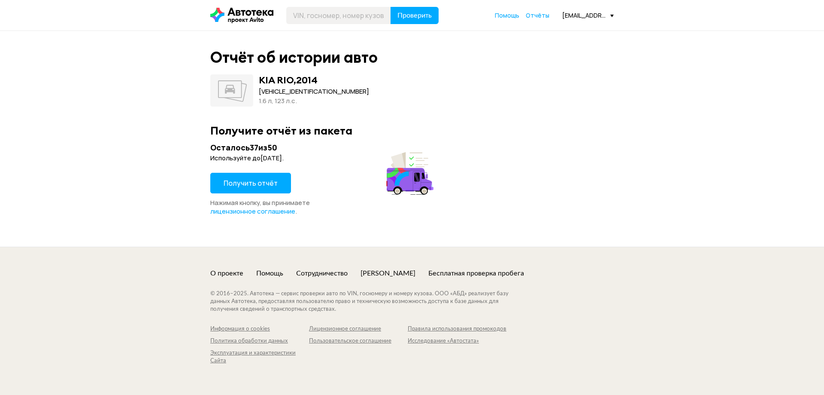
click at [254, 182] on span "Получить отчёт" at bounding box center [251, 182] width 54 height 9
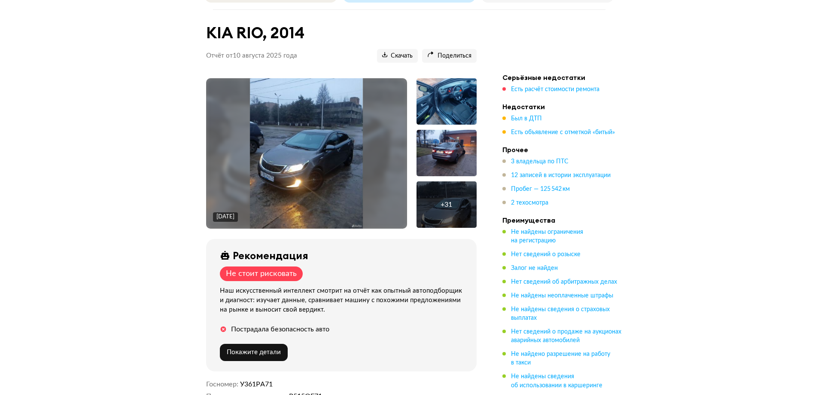
scroll to position [86, 0]
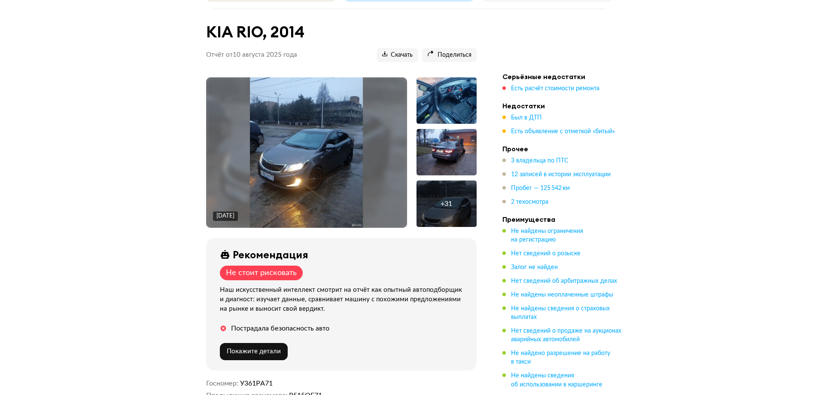
click at [373, 117] on div "[DATE]" at bounding box center [306, 152] width 201 height 150
click at [305, 120] on img at bounding box center [306, 152] width 113 height 150
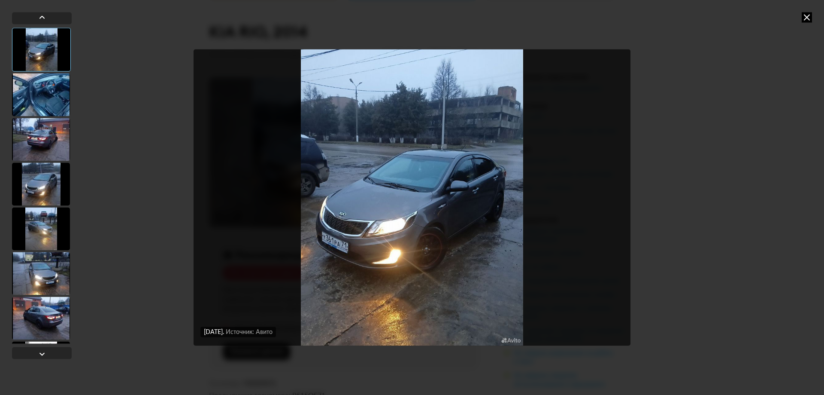
click at [813, 17] on div "[DATE] Источник: Авито [DATE] Источник: Авито" at bounding box center [412, 197] width 824 height 395
click at [808, 16] on icon at bounding box center [807, 17] width 10 height 10
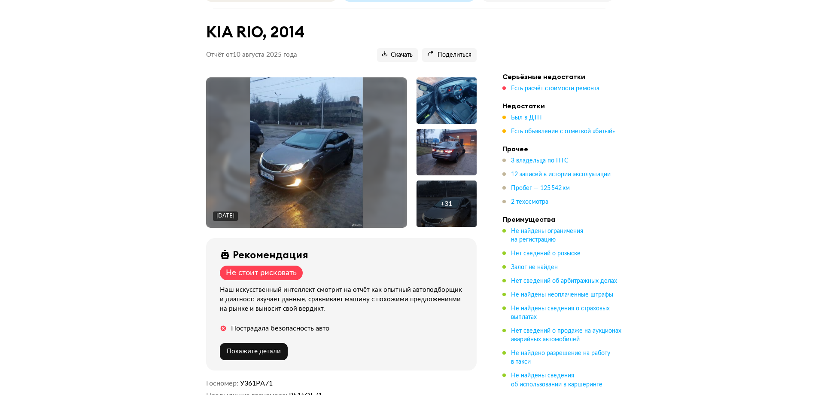
click at [323, 136] on img at bounding box center [306, 152] width 113 height 150
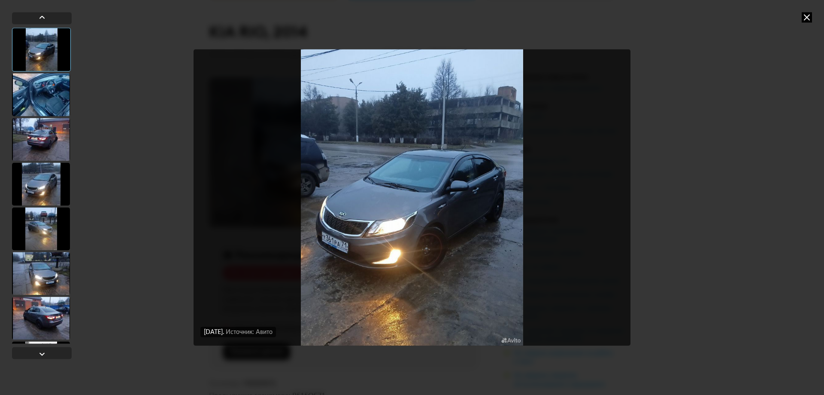
click at [809, 15] on icon at bounding box center [807, 17] width 10 height 10
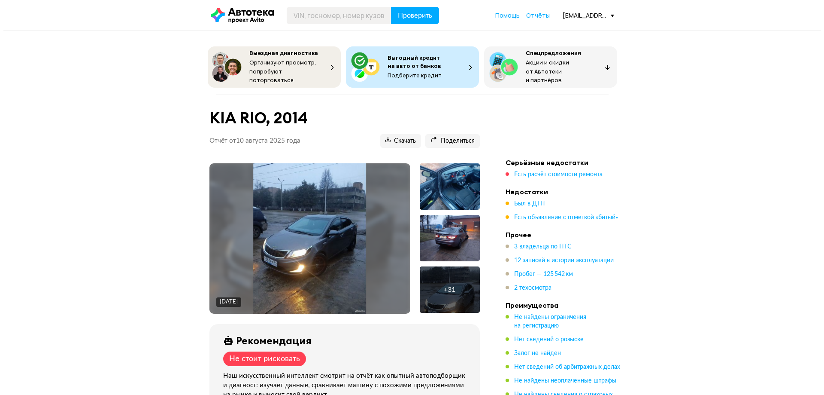
scroll to position [75, 0]
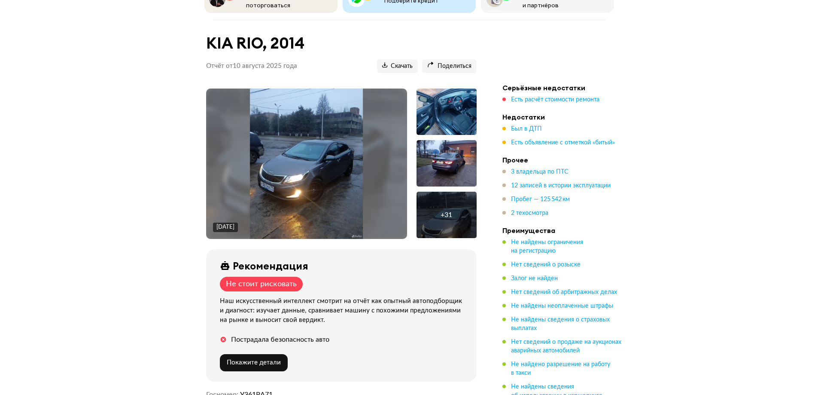
click at [346, 152] on img at bounding box center [306, 163] width 113 height 150
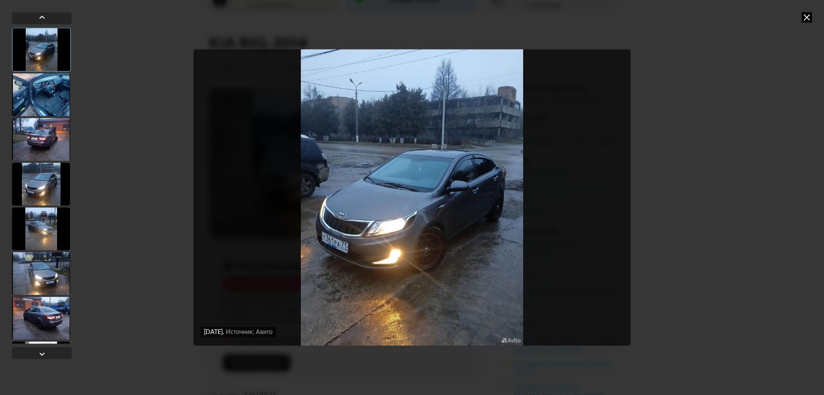
click at [68, 91] on div at bounding box center [41, 94] width 58 height 43
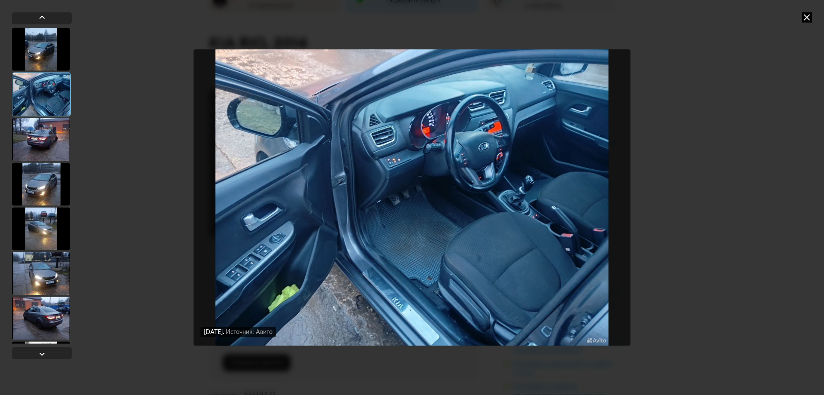
click at [46, 142] on div at bounding box center [41, 139] width 58 height 43
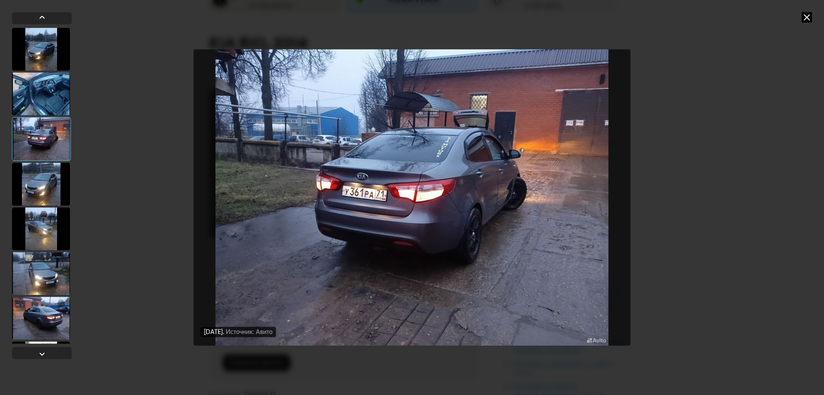
click at [39, 173] on div at bounding box center [41, 183] width 58 height 43
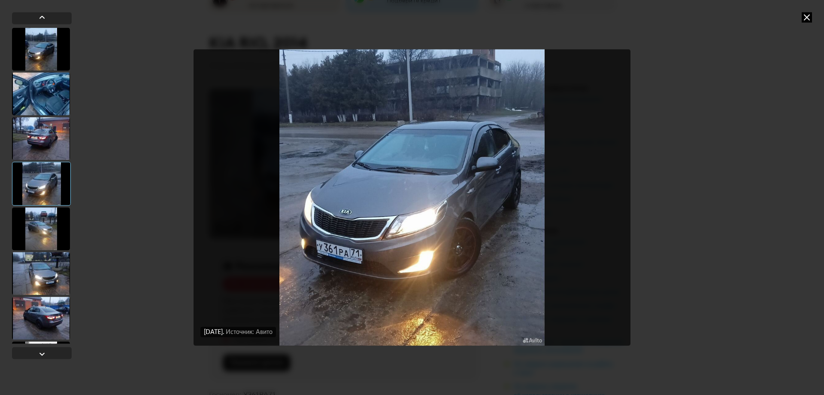
click at [35, 129] on div at bounding box center [41, 138] width 58 height 43
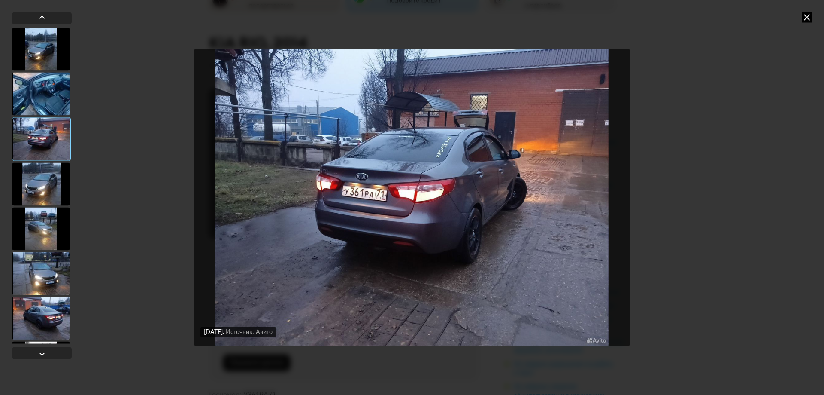
click at [40, 204] on div at bounding box center [41, 183] width 58 height 43
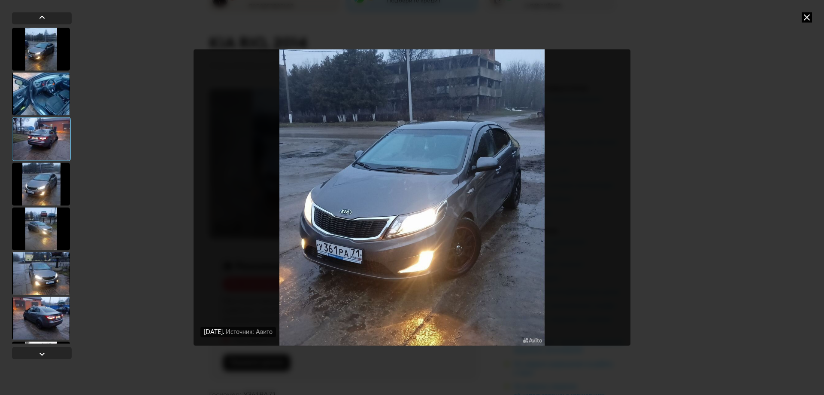
click at [43, 243] on div at bounding box center [41, 228] width 58 height 43
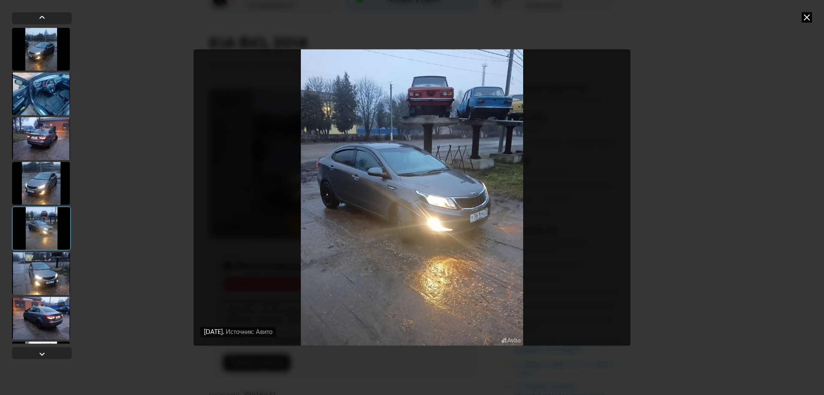
click at [45, 272] on div at bounding box center [41, 273] width 58 height 43
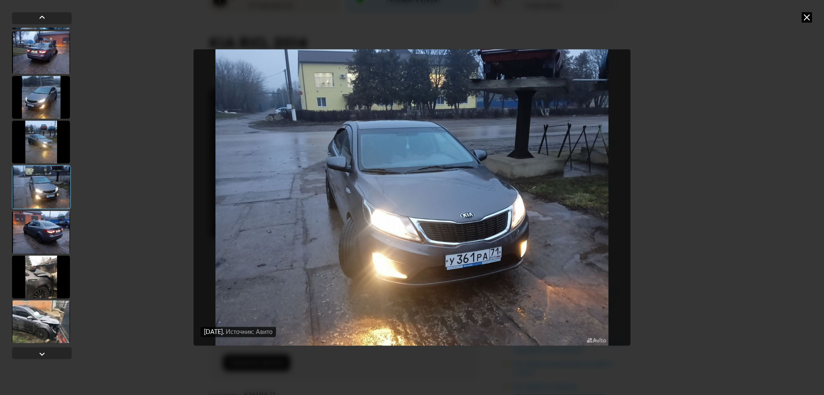
scroll to position [129, 0]
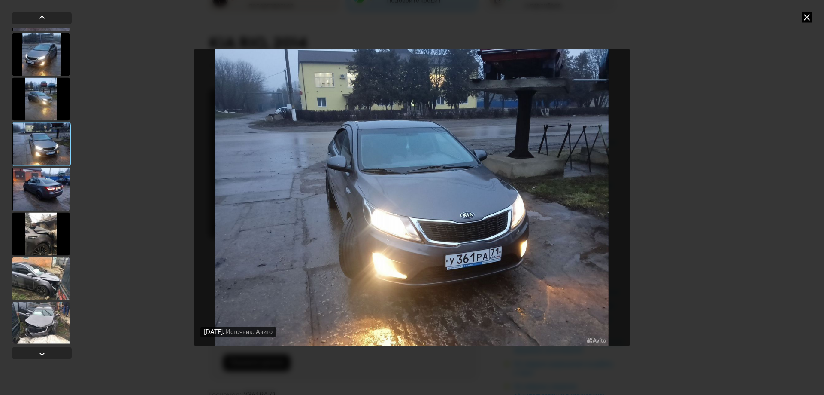
click at [45, 273] on div at bounding box center [41, 278] width 58 height 43
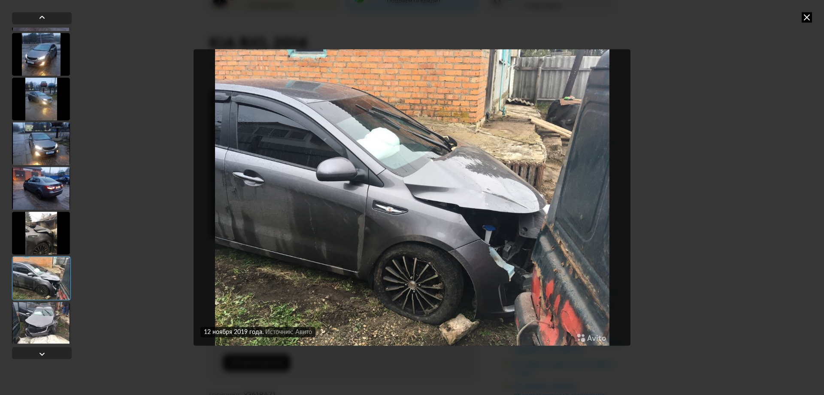
click at [58, 184] on div at bounding box center [41, 188] width 58 height 43
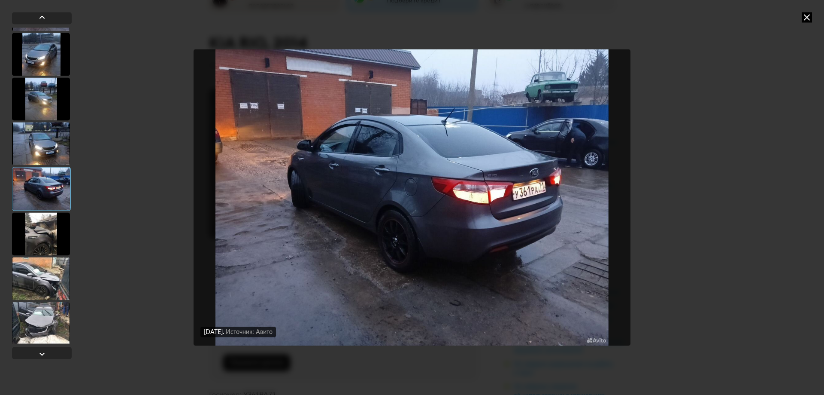
click at [45, 293] on div at bounding box center [41, 278] width 58 height 43
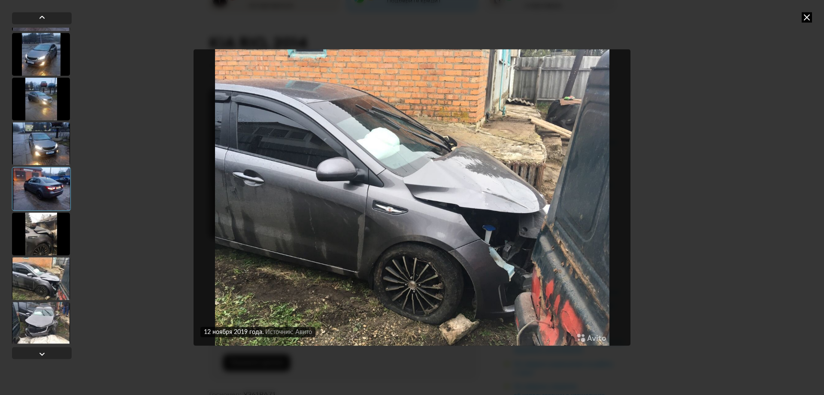
click at [51, 317] on div at bounding box center [41, 322] width 58 height 43
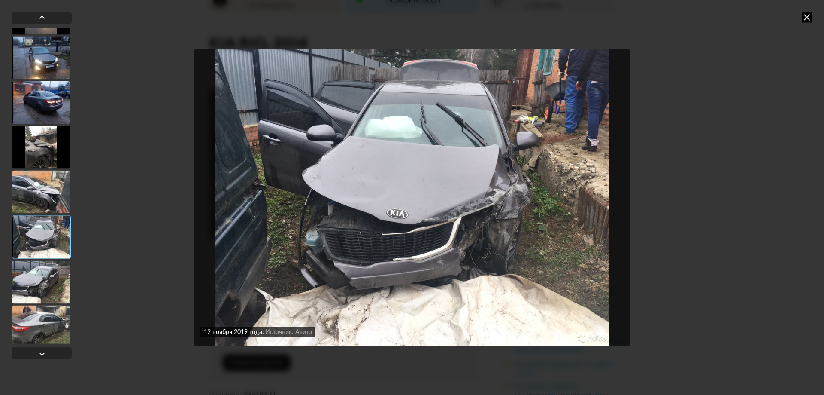
scroll to position [258, 0]
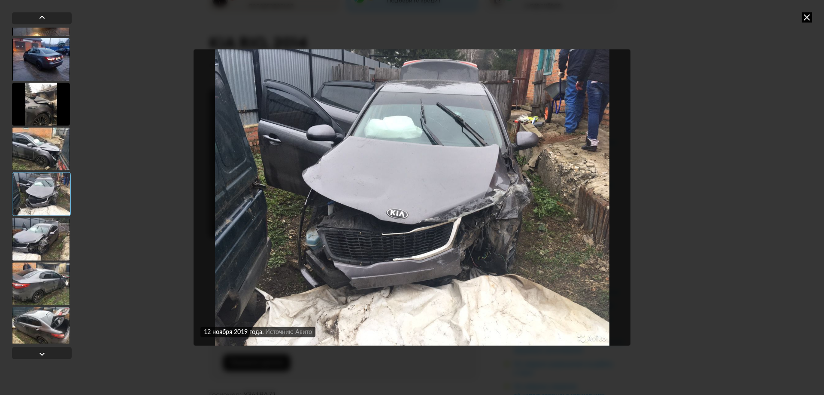
click at [54, 236] on div at bounding box center [41, 238] width 58 height 43
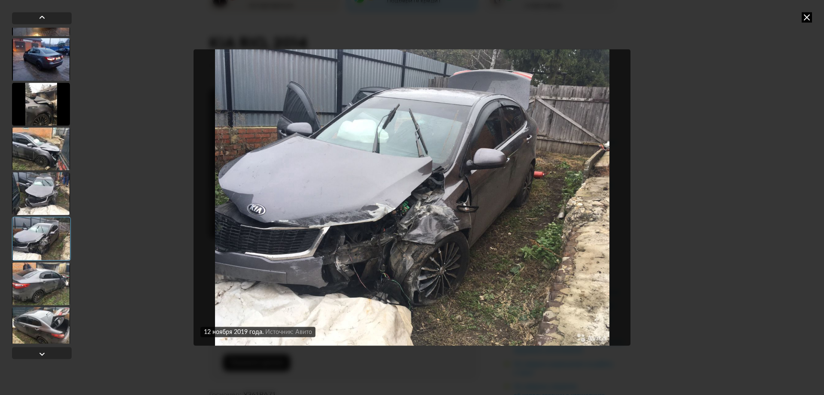
click at [40, 192] on div at bounding box center [41, 193] width 58 height 43
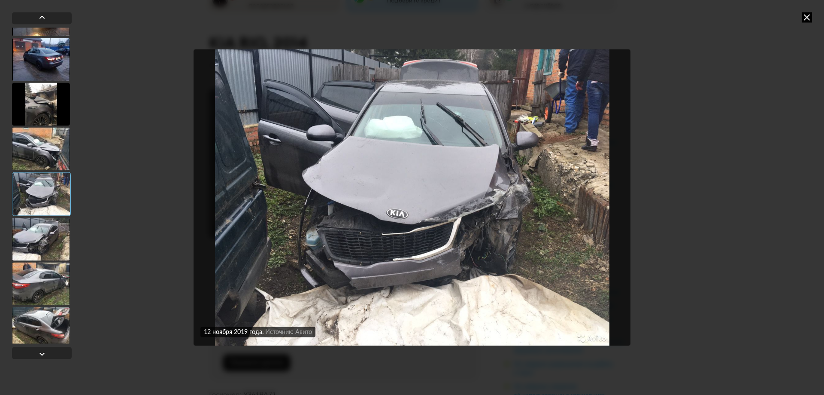
click at [49, 142] on div at bounding box center [41, 148] width 58 height 43
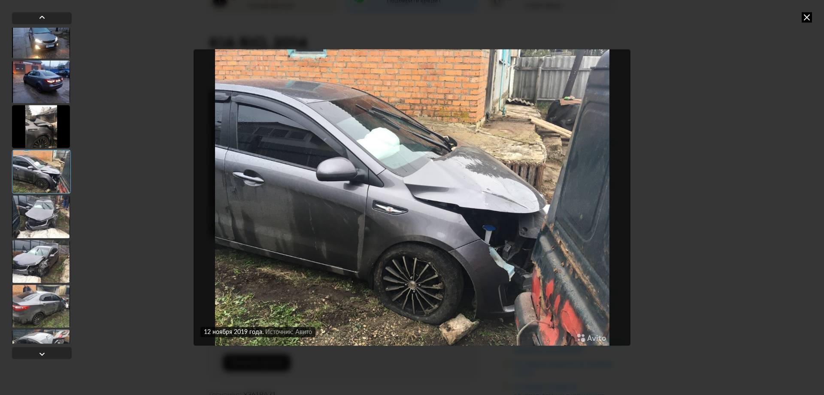
scroll to position [215, 0]
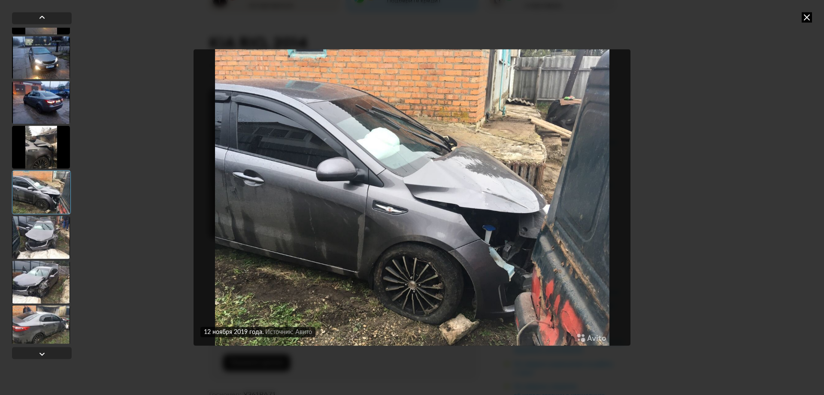
click at [52, 146] on div at bounding box center [41, 146] width 58 height 43
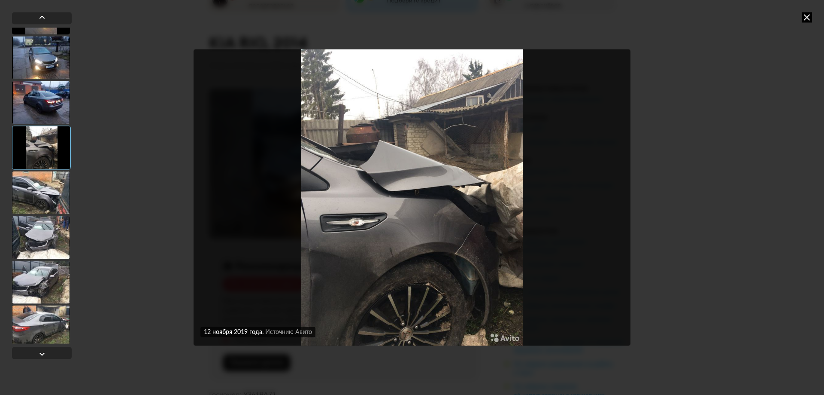
click at [36, 183] on div at bounding box center [41, 192] width 58 height 43
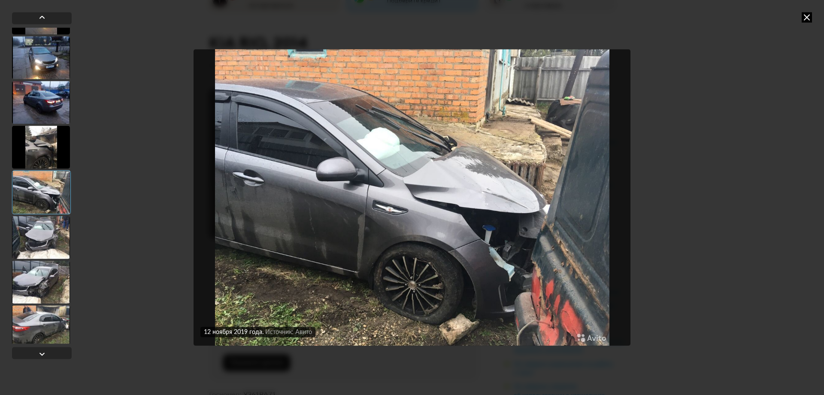
click at [41, 228] on div at bounding box center [41, 236] width 58 height 43
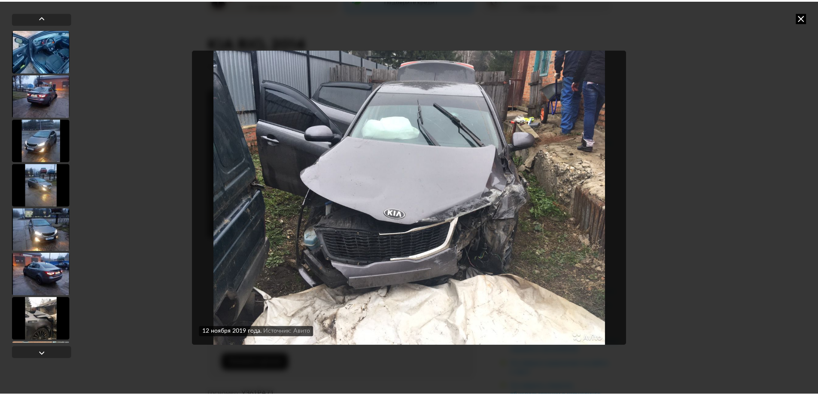
scroll to position [0, 0]
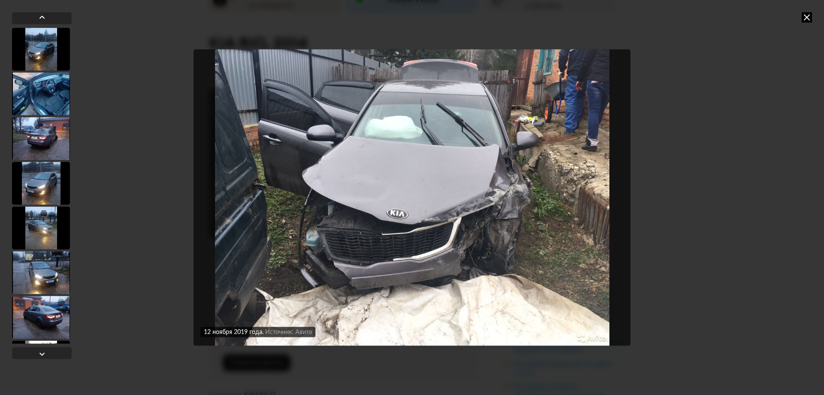
click at [804, 12] on icon at bounding box center [807, 17] width 10 height 10
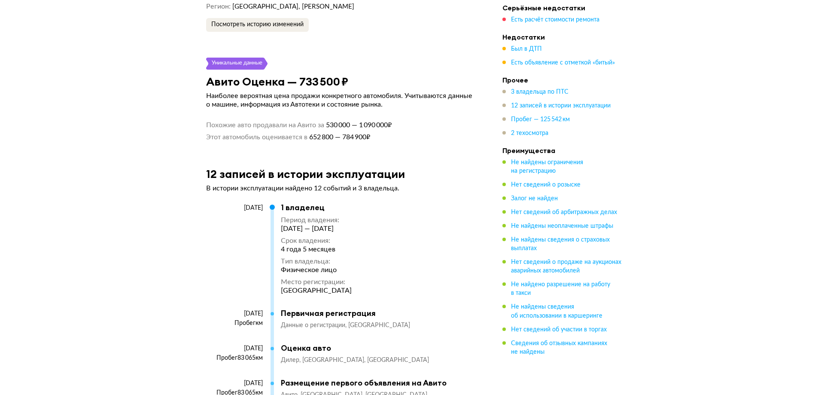
scroll to position [2158, 0]
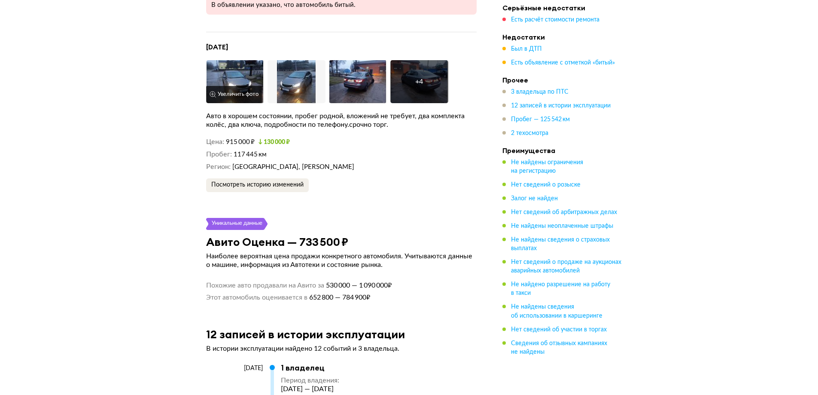
click at [238, 64] on img at bounding box center [235, 81] width 58 height 43
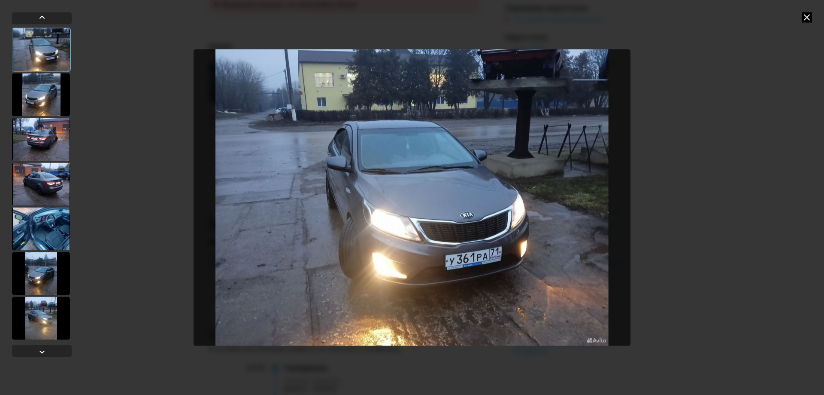
click at [808, 18] on icon at bounding box center [807, 17] width 10 height 10
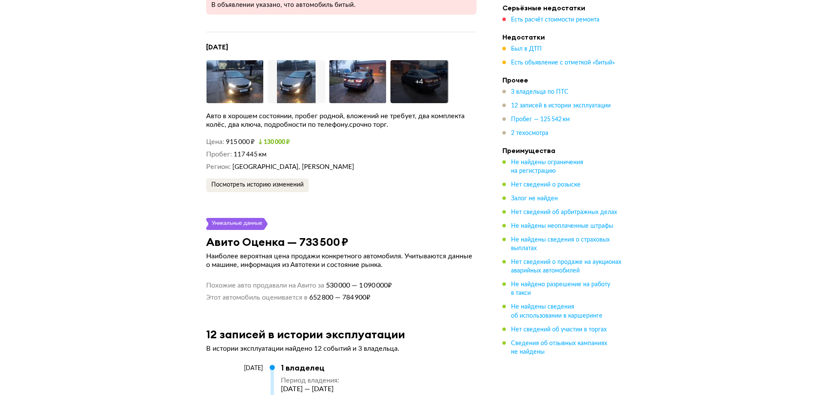
drag, startPoint x: 206, startPoint y: 28, endPoint x: 266, endPoint y: 32, distance: 59.4
click at [266, 42] on h4 "[DATE]" at bounding box center [341, 46] width 270 height 9
drag, startPoint x: 225, startPoint y: 125, endPoint x: 237, endPoint y: 124, distance: 12.5
click at [237, 137] on dl "Цена 915 000 ₽ 130 000 ₽" at bounding box center [341, 141] width 270 height 9
click at [309, 150] on dd "117 445 км" at bounding box center [355, 154] width 243 height 9
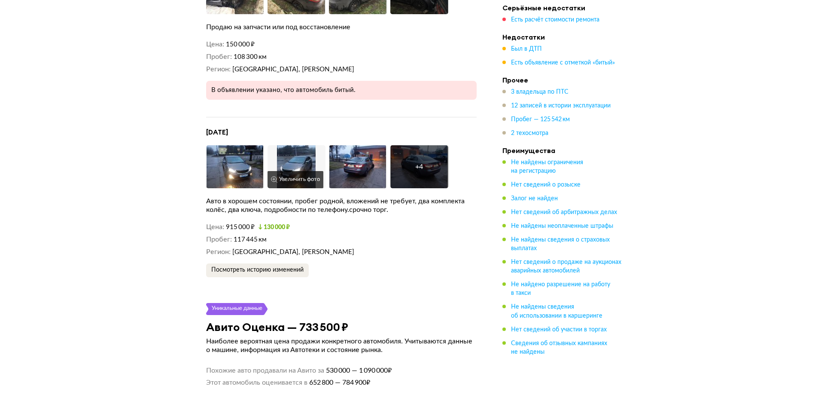
scroll to position [2073, 0]
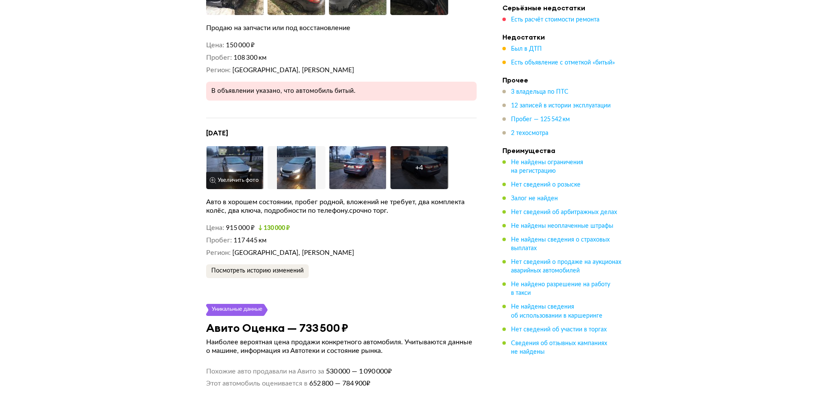
click at [236, 146] on img at bounding box center [235, 167] width 58 height 43
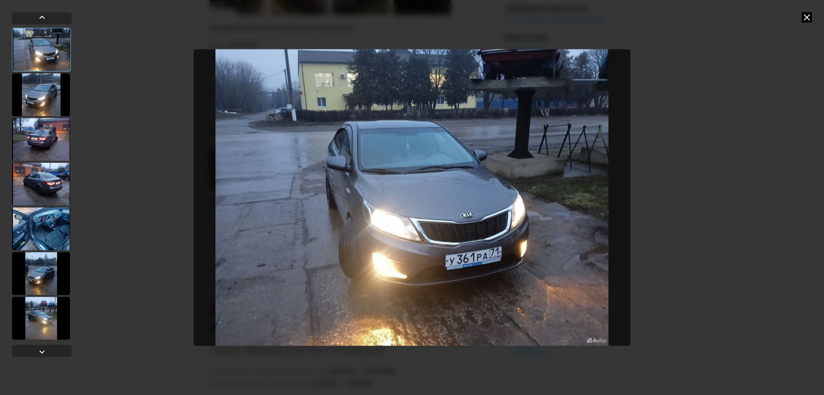
click at [41, 99] on div at bounding box center [41, 94] width 58 height 43
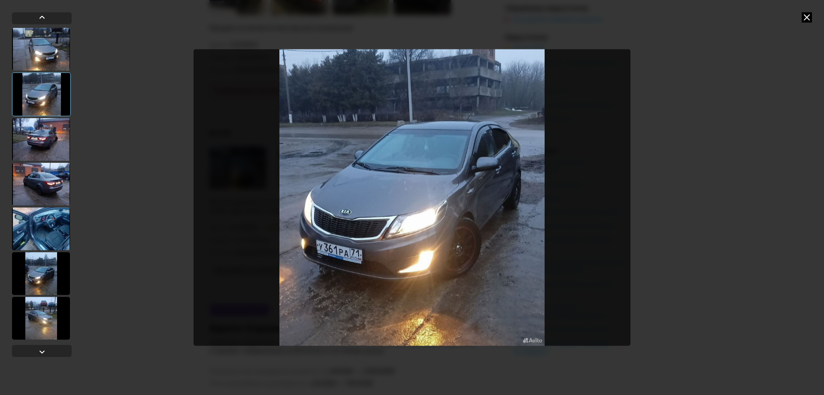
click at [65, 143] on div at bounding box center [41, 139] width 58 height 43
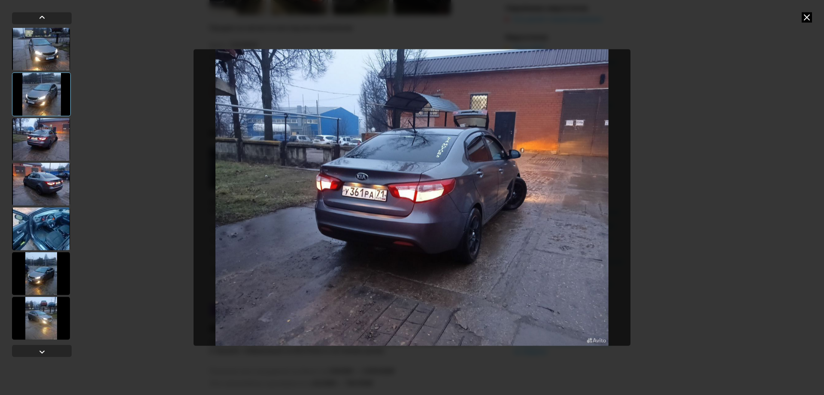
click at [50, 194] on div at bounding box center [41, 183] width 58 height 43
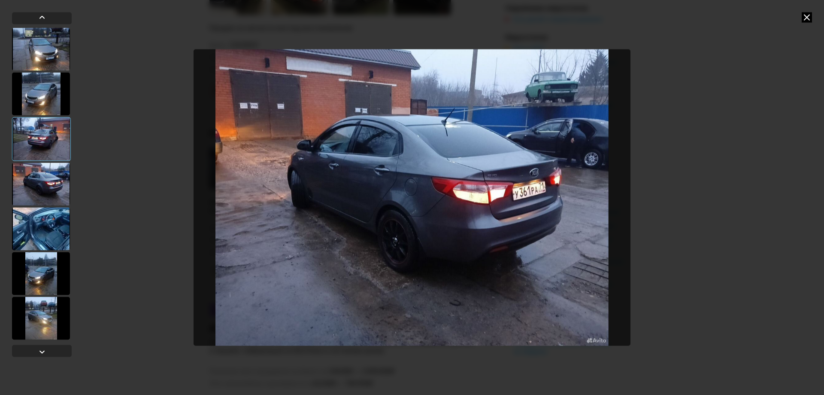
click at [43, 237] on div at bounding box center [41, 228] width 58 height 43
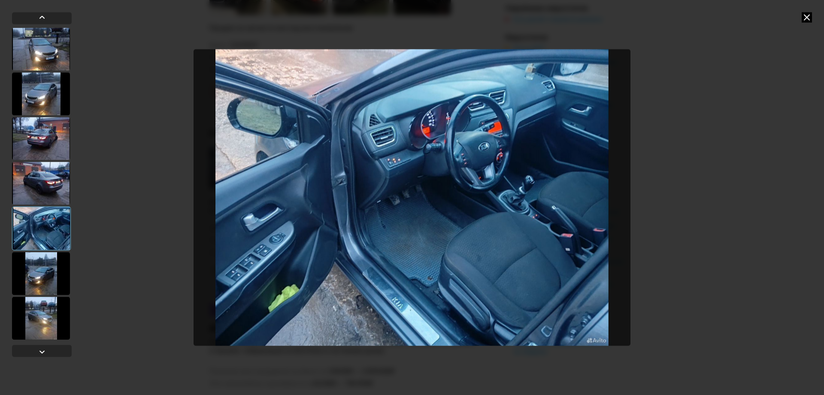
click at [46, 276] on div at bounding box center [41, 273] width 58 height 43
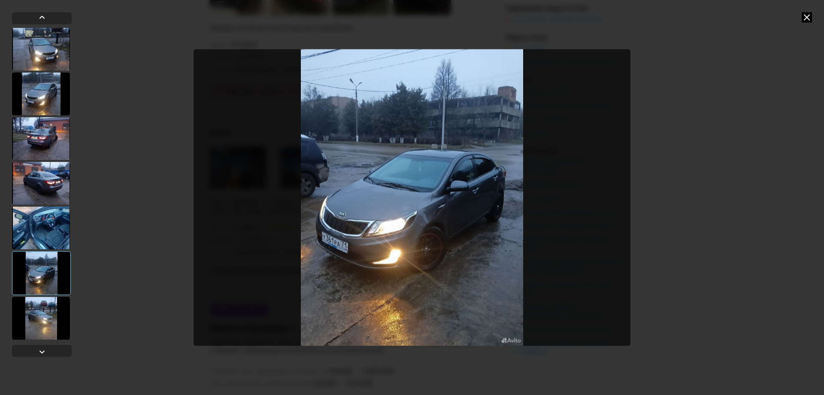
click at [810, 17] on icon at bounding box center [807, 17] width 10 height 10
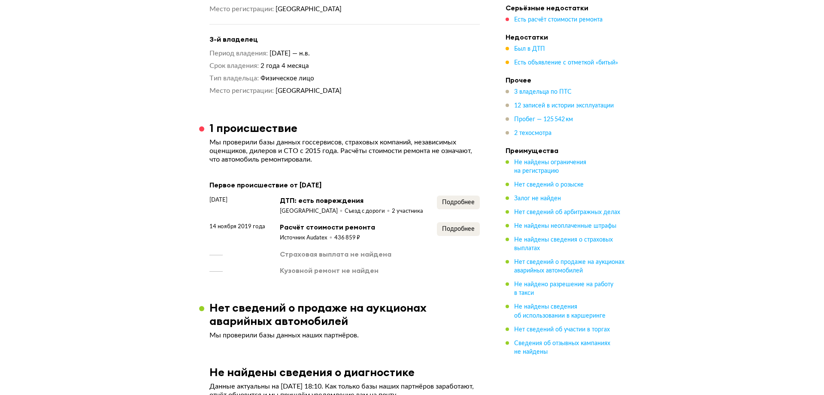
scroll to position [1216, 0]
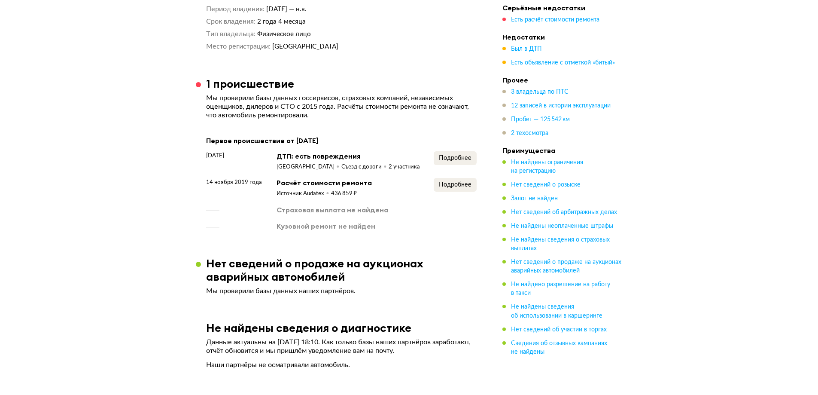
click at [457, 135] on div "Первое происшествие от [DATE] [DATE] ДТП: есть повреждения [GEOGRAPHIC_DATA] Съ…" at bounding box center [341, 183] width 270 height 96
click at [457, 155] on span "Подробнее" at bounding box center [455, 158] width 33 height 6
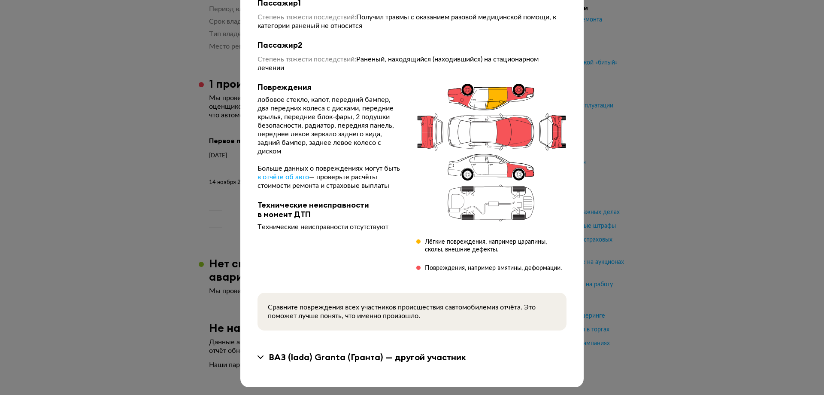
scroll to position [242, 0]
click at [269, 350] on div "ВАЗ (lada) Granta (Гранта) — другой участник" at bounding box center [367, 355] width 197 height 11
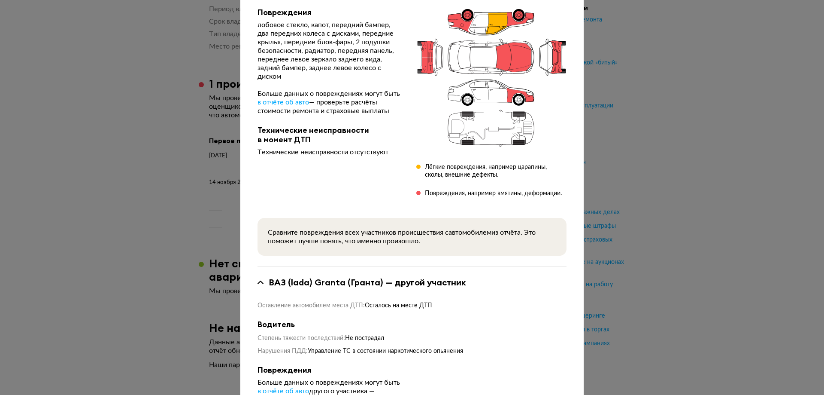
scroll to position [300, 0]
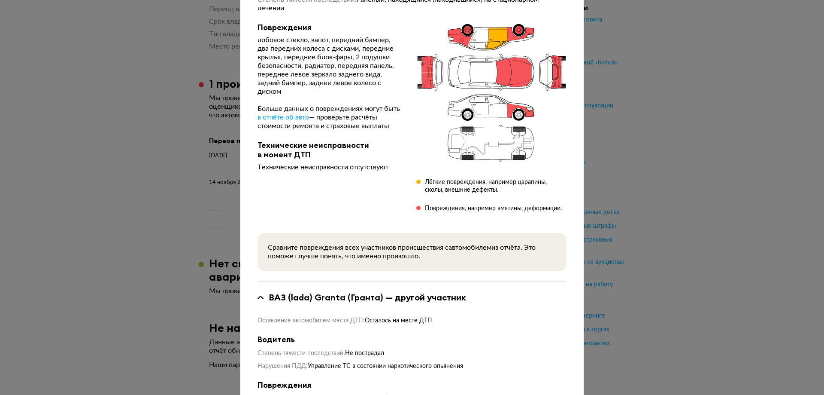
click at [736, 116] on div "ДТП от [DATE] 14:10 Тип происшествия : Съезд с дороги Регион : [GEOGRAPHIC_DATA…" at bounding box center [412, 197] width 824 height 395
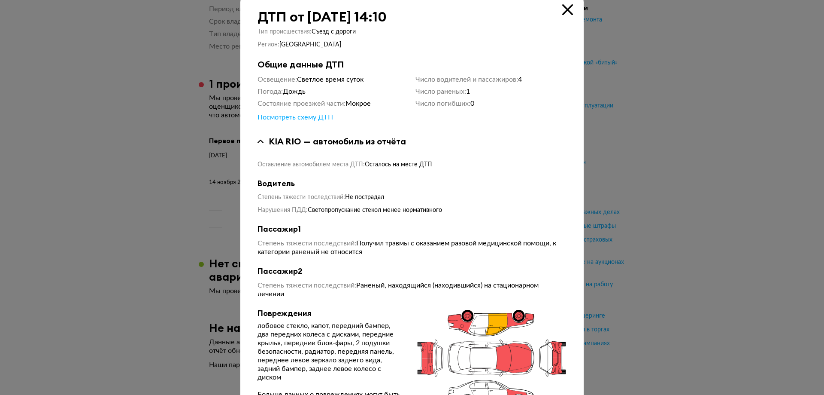
scroll to position [0, 0]
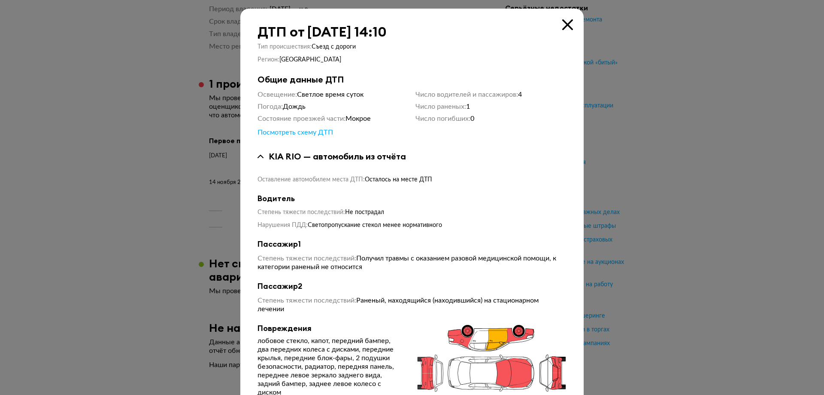
click at [563, 24] on icon at bounding box center [567, 24] width 11 height 11
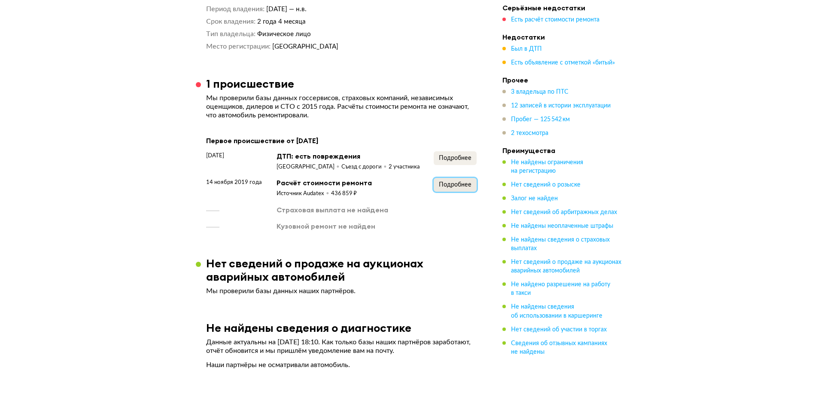
click at [445, 178] on button "Подробнее" at bounding box center [455, 185] width 43 height 14
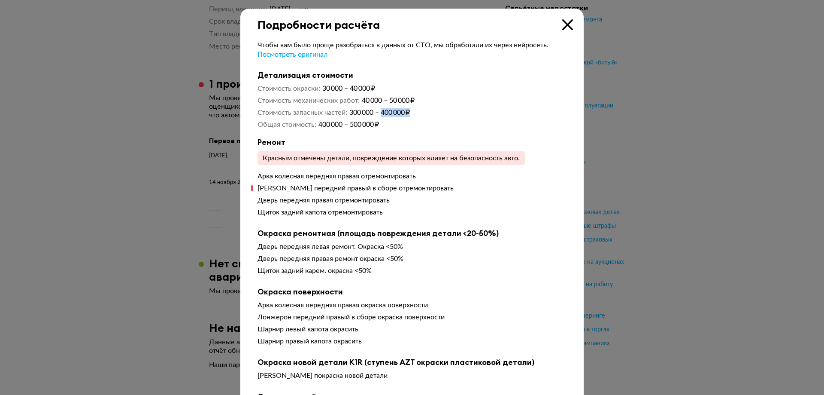
drag, startPoint x: 409, startPoint y: 112, endPoint x: 379, endPoint y: 111, distance: 29.2
click at [379, 111] on span "300 000 – 400 000 ₽" at bounding box center [379, 112] width 61 height 7
click at [364, 121] on div "Стоимость окраски 30 000 – 40 000 ₽ Стоимость механических работ 40 000 – 50 00…" at bounding box center [412, 106] width 309 height 45
drag, startPoint x: 372, startPoint y: 124, endPoint x: 316, endPoint y: 122, distance: 56.7
click at [319, 122] on dd "400 000 – 500 000 ₽" at bounding box center [443, 124] width 249 height 9
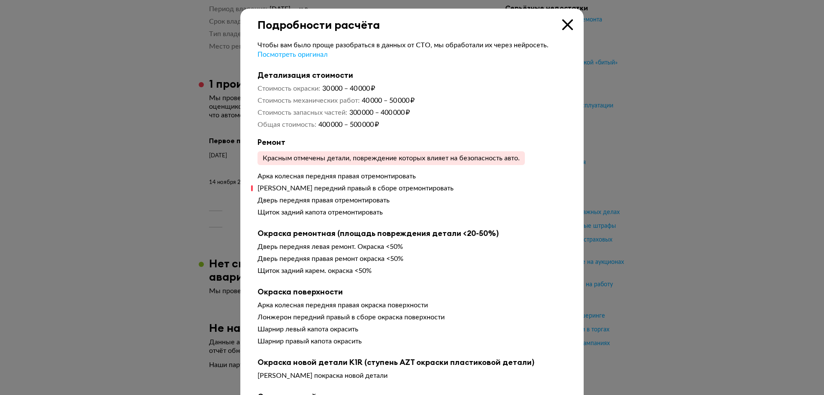
click at [388, 123] on dd "400 000 – 500 000 ₽" at bounding box center [443, 124] width 249 height 9
click at [564, 25] on icon at bounding box center [567, 24] width 11 height 11
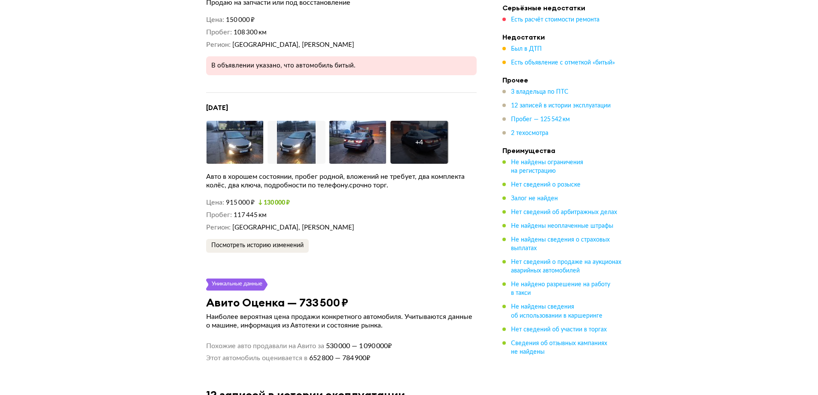
scroll to position [2117, 0]
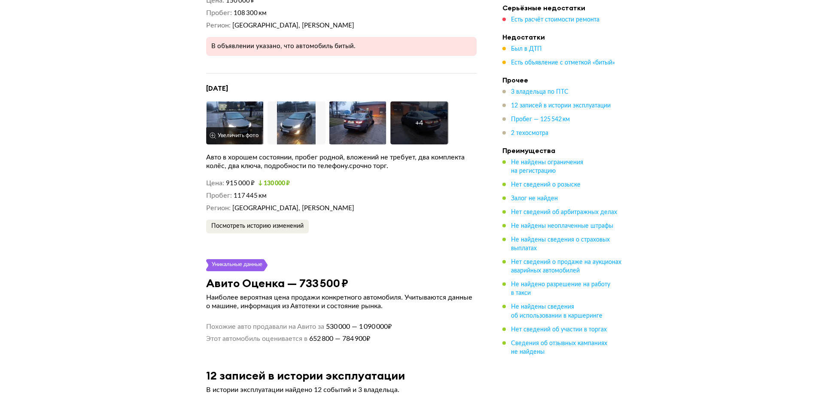
click at [251, 101] on img at bounding box center [235, 122] width 58 height 43
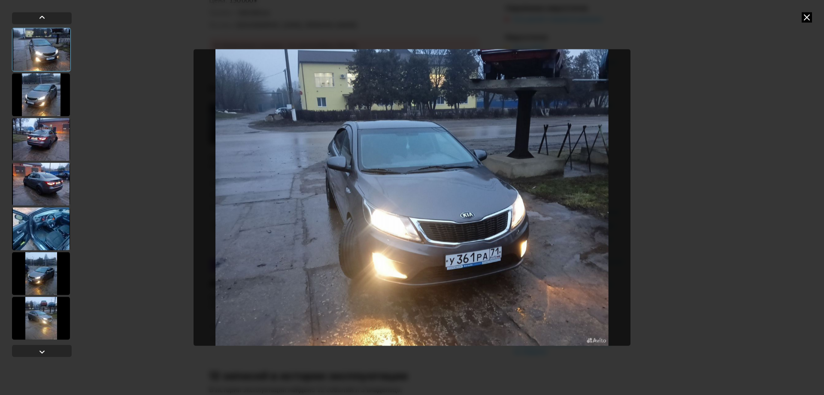
click at [33, 92] on div at bounding box center [41, 94] width 58 height 43
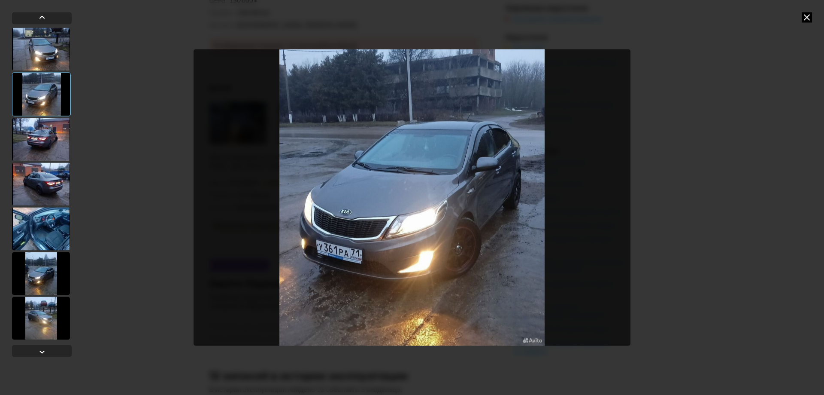
click at [40, 128] on div at bounding box center [41, 139] width 58 height 43
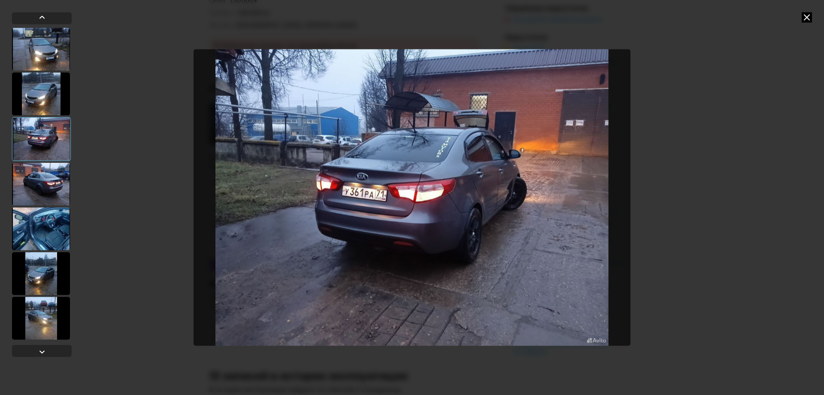
click at [44, 179] on div at bounding box center [41, 183] width 58 height 43
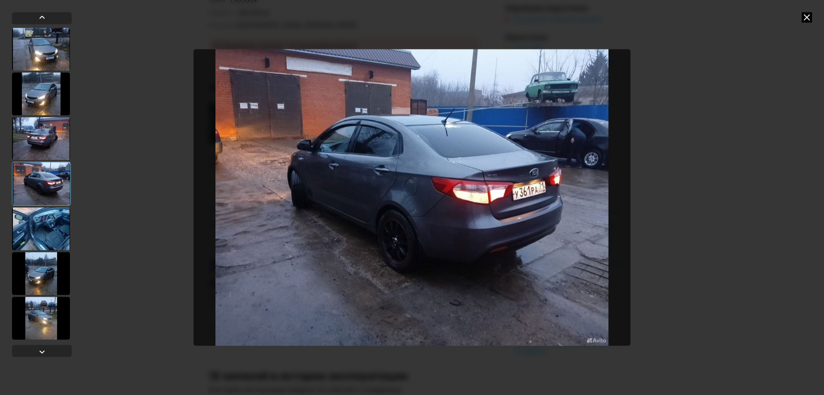
click at [50, 226] on div at bounding box center [41, 228] width 58 height 43
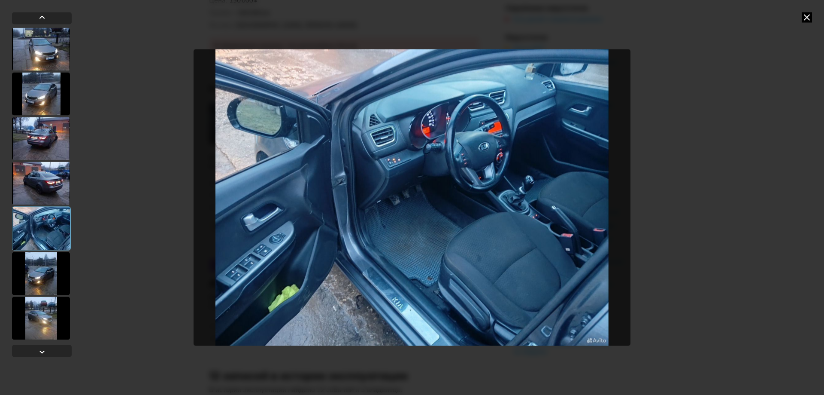
click at [55, 268] on div at bounding box center [41, 273] width 58 height 43
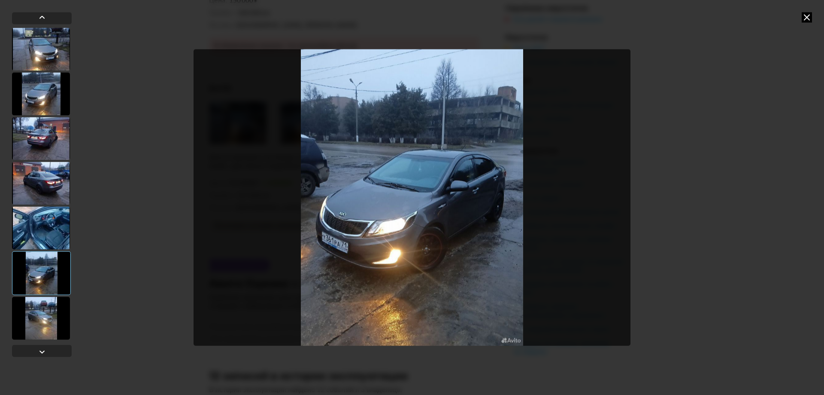
click at [48, 313] on div at bounding box center [41, 317] width 58 height 43
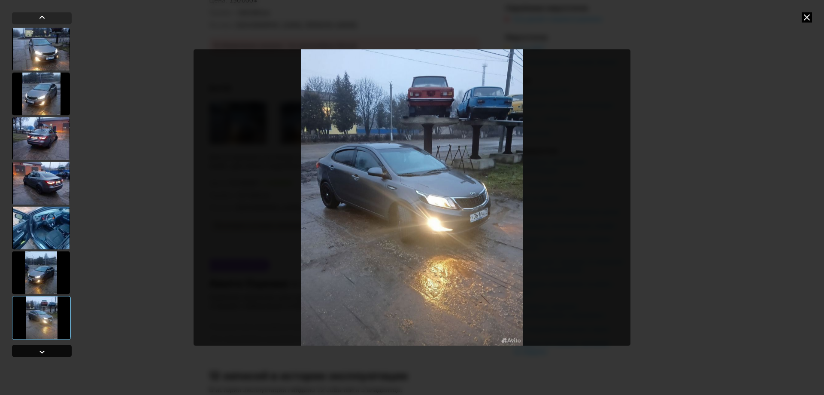
click at [41, 347] on div at bounding box center [42, 351] width 10 height 10
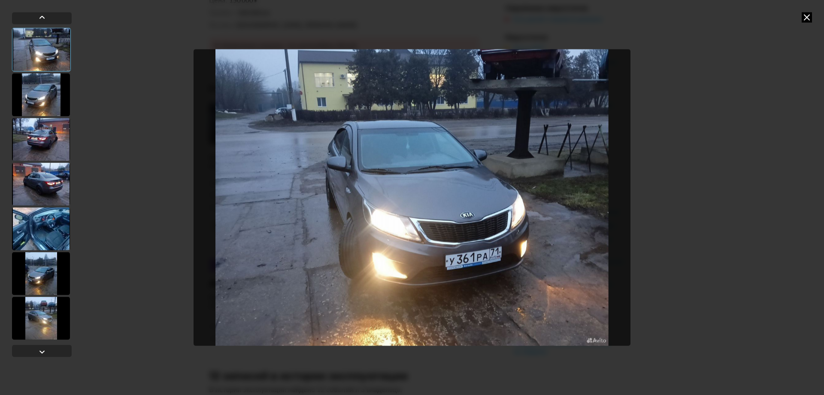
click at [812, 18] on icon at bounding box center [807, 17] width 10 height 10
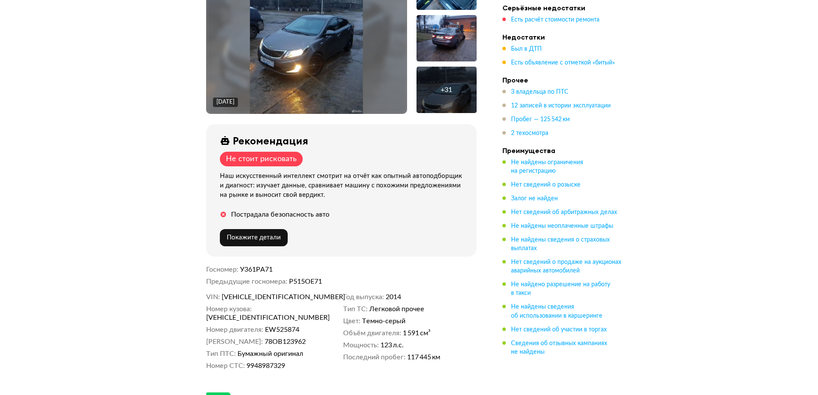
scroll to position [365, 0]
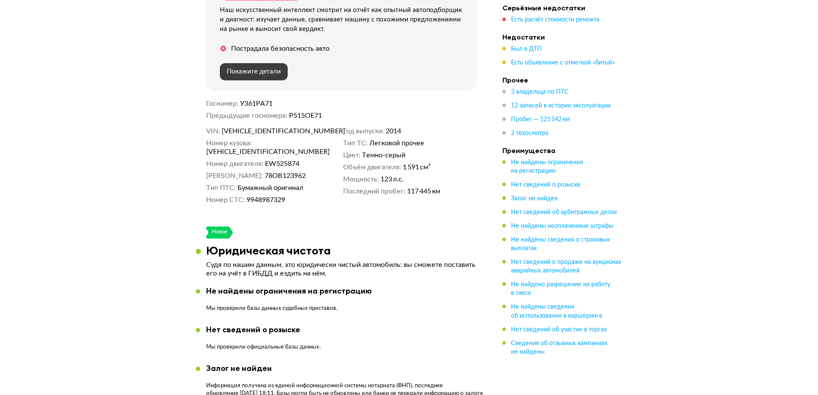
click at [264, 63] on button "Покажите детали" at bounding box center [254, 71] width 68 height 17
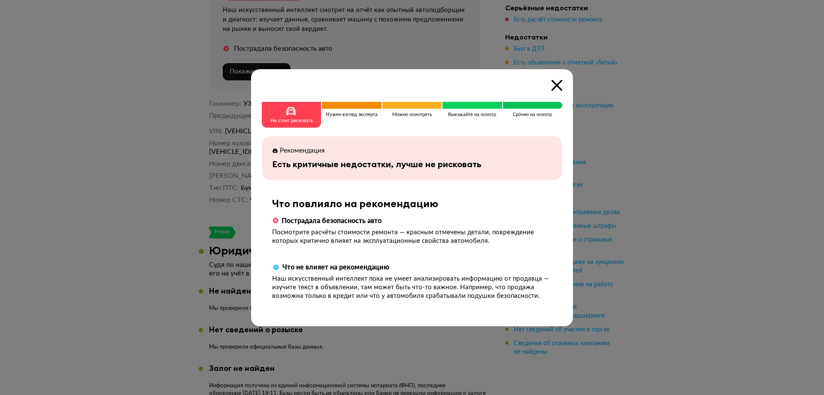
click at [548, 79] on div "Не стоит рисковать Нужен взгляд эксперта Можно осмотреть Выезжайте на осмотр Ср…" at bounding box center [412, 197] width 322 height 257
click at [554, 82] on icon at bounding box center [557, 85] width 11 height 11
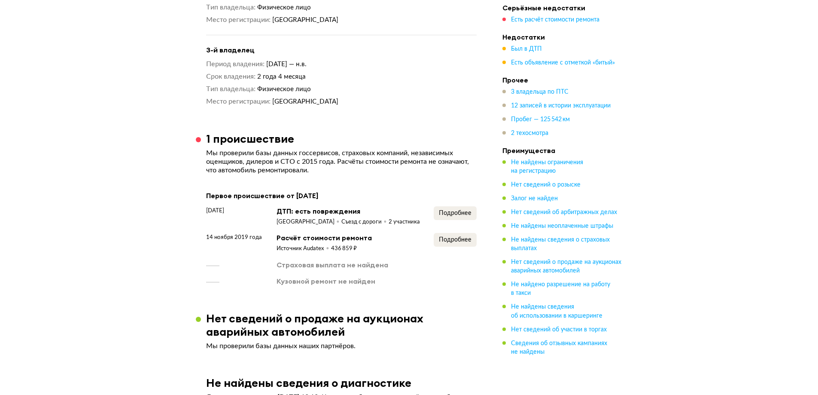
scroll to position [1181, 0]
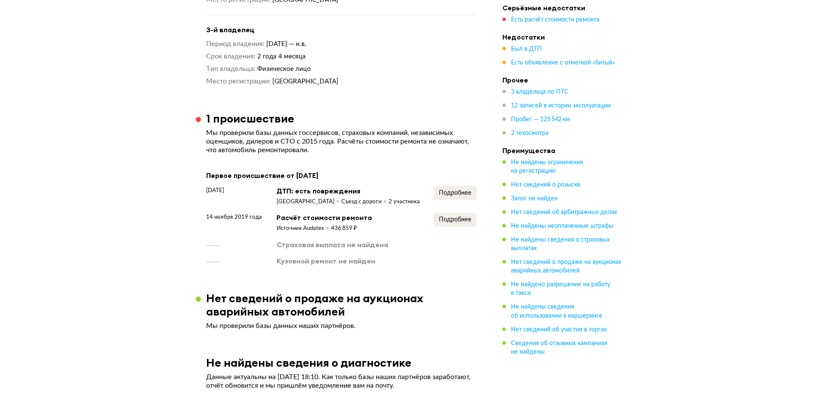
click at [343, 220] on div "[DATE] ДТП: есть повреждения [GEOGRAPHIC_DATA] Съезд с дороги 2 участника Подро…" at bounding box center [341, 225] width 270 height 79
click at [325, 256] on div "Кузовной ремонт не найден" at bounding box center [325, 260] width 99 height 9
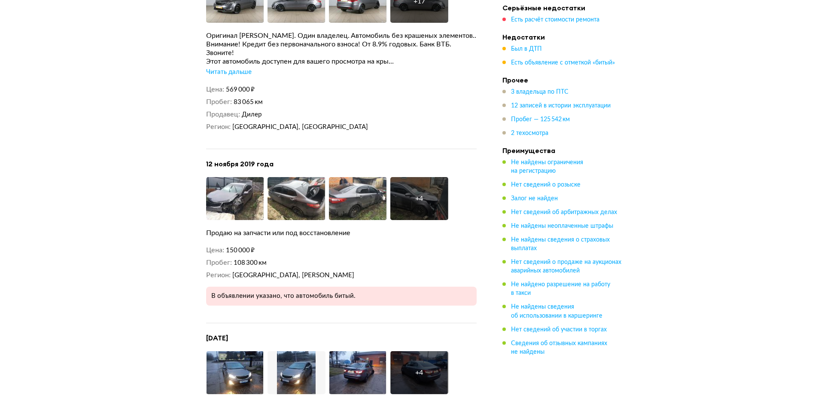
scroll to position [1911, 0]
